Goal: Information Seeking & Learning: Find contact information

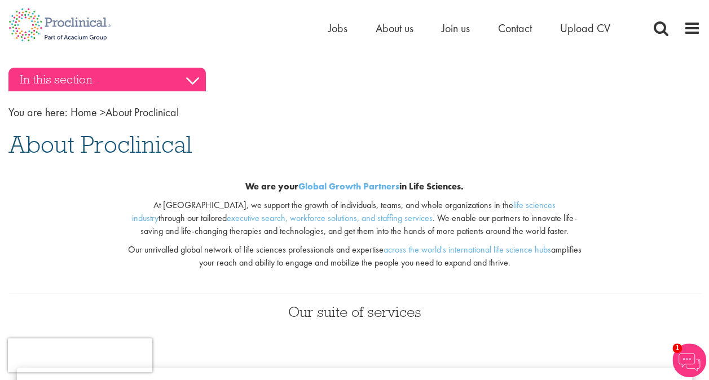
click at [195, 79] on h3 "In this section" at bounding box center [106, 80] width 197 height 24
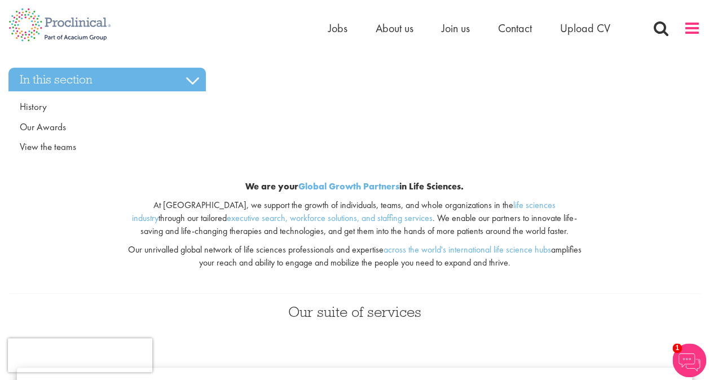
click at [693, 29] on span at bounding box center [691, 28] width 17 height 17
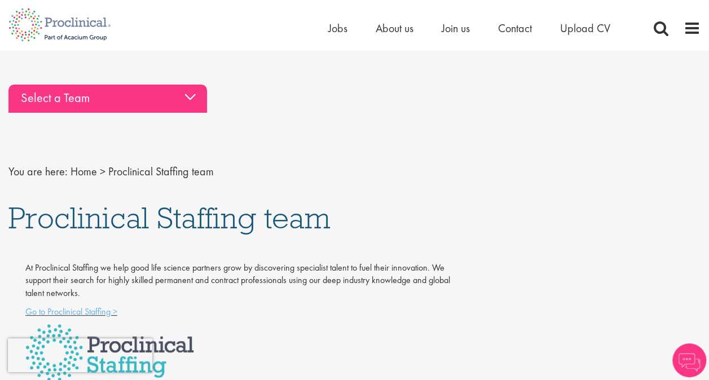
click at [191, 96] on div "Select a Team" at bounding box center [107, 99] width 198 height 28
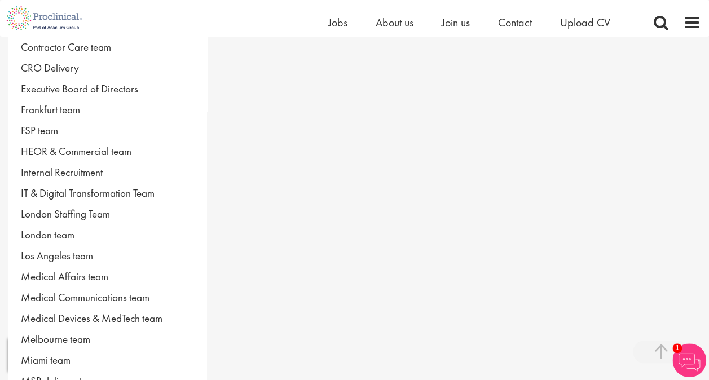
scroll to position [301, 0]
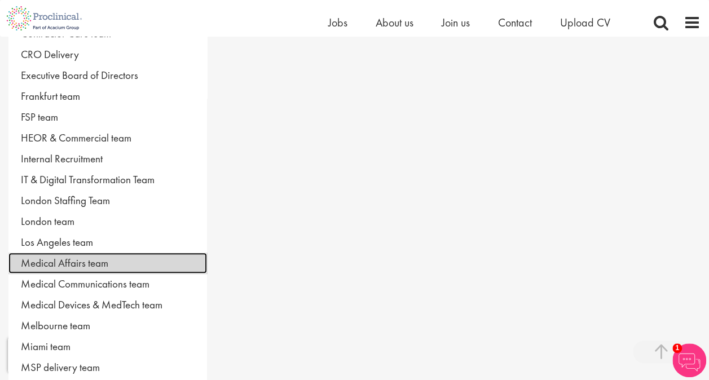
click at [65, 256] on link "Medical Affairs team" at bounding box center [107, 263] width 198 height 21
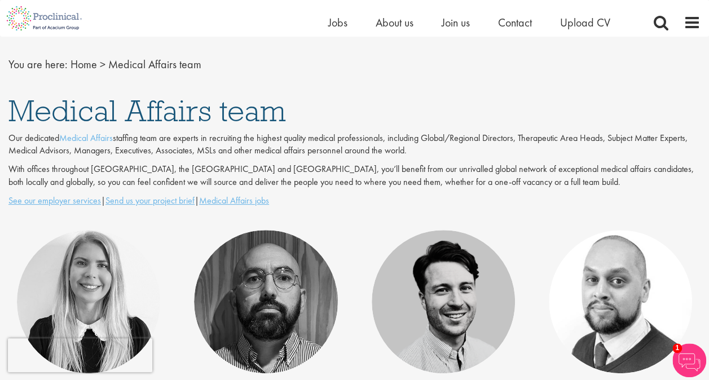
scroll to position [109, 0]
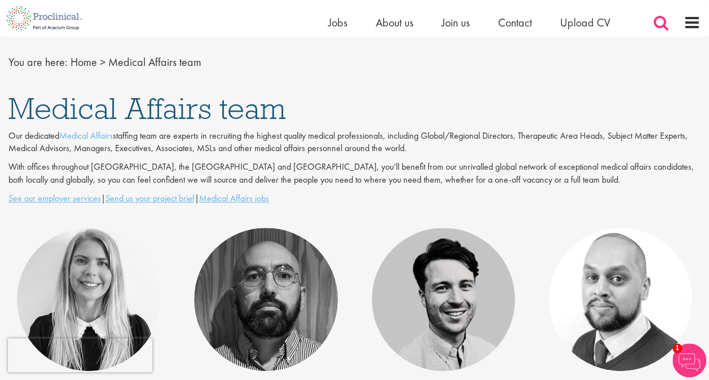
click at [657, 23] on span at bounding box center [660, 22] width 17 height 17
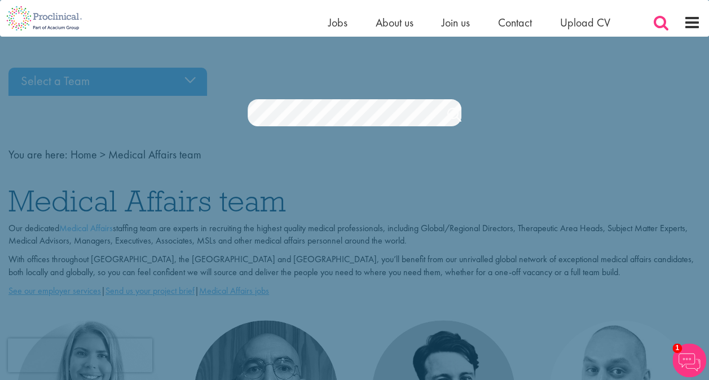
scroll to position [0, 0]
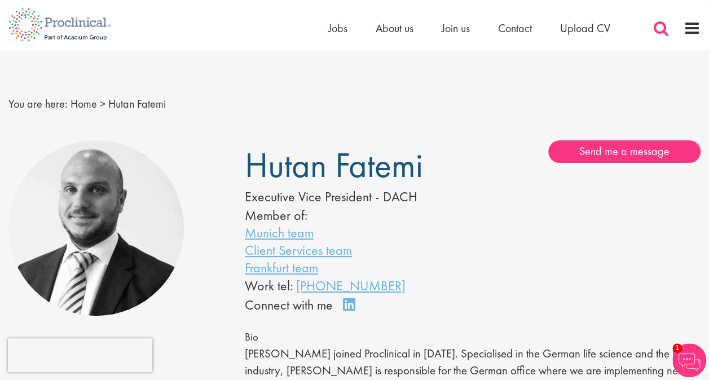
click at [667, 27] on span at bounding box center [660, 28] width 17 height 17
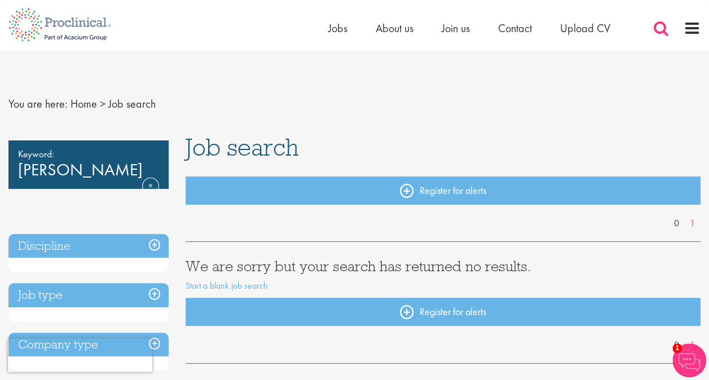
click at [657, 32] on span at bounding box center [660, 28] width 17 height 17
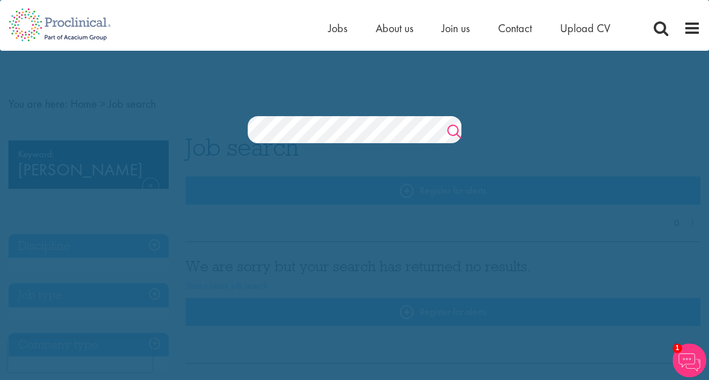
click at [459, 135] on link "Search" at bounding box center [454, 133] width 14 height 23
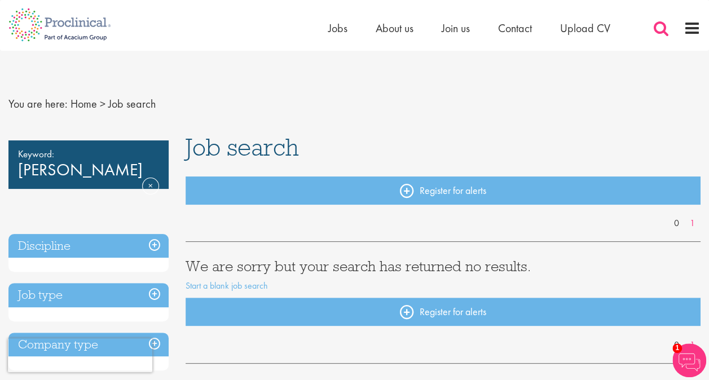
click at [663, 25] on span at bounding box center [660, 28] width 17 height 17
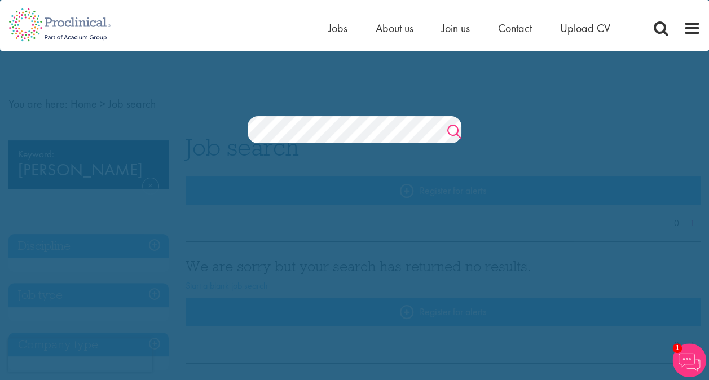
click at [450, 133] on link "Search" at bounding box center [454, 133] width 14 height 23
